Goal: Information Seeking & Learning: Learn about a topic

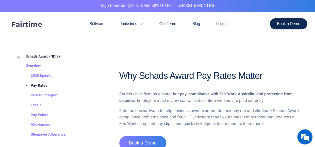
scroll to position [1195, 0]
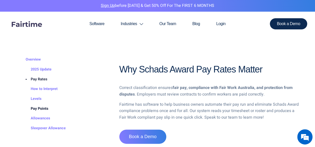
click at [46, 104] on link "Pay Points" at bounding box center [35, 109] width 28 height 10
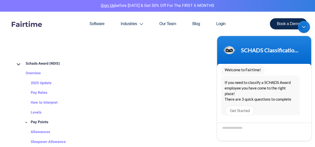
scroll to position [637, 0]
click at [243, 29] on body "SCHADS Classification Tool SCHADS Classification Tool Welcome to Fairtime! If y…" at bounding box center [263, 80] width 99 height 125
click at [161, 46] on section "Software Industries Aged Care Award Schads Award Clerks Private Sector Award Le…" at bounding box center [157, 33] width 315 height 43
